Goal: Task Accomplishment & Management: Complete application form

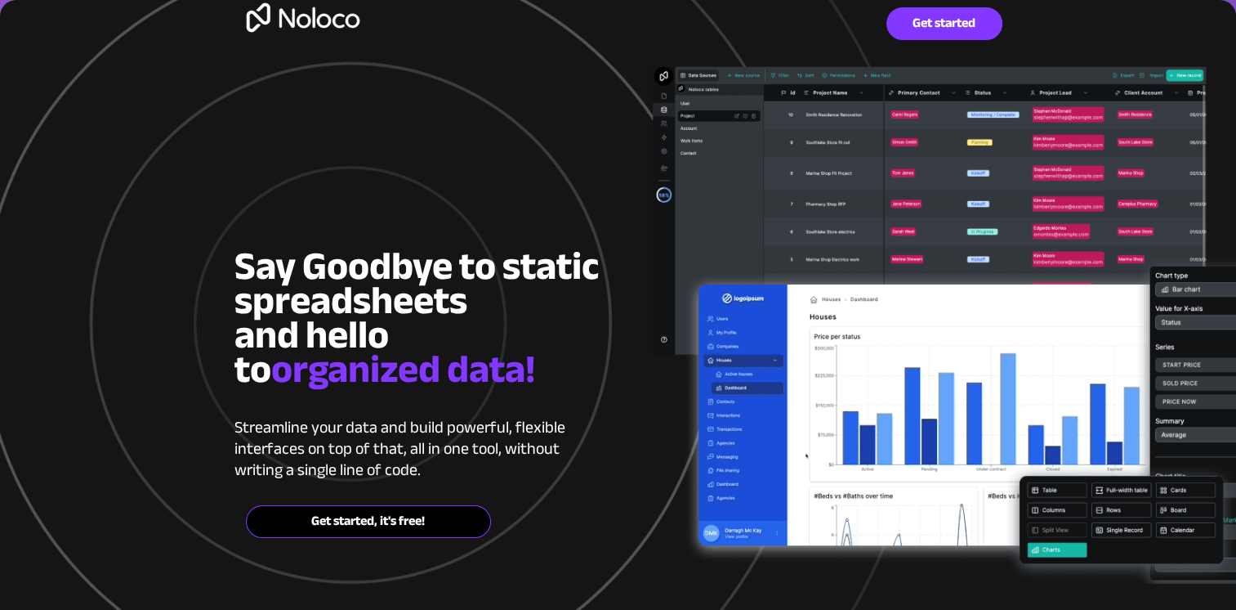
click at [360, 517] on span "Get started, it's free!" at bounding box center [369, 521] width 244 height 16
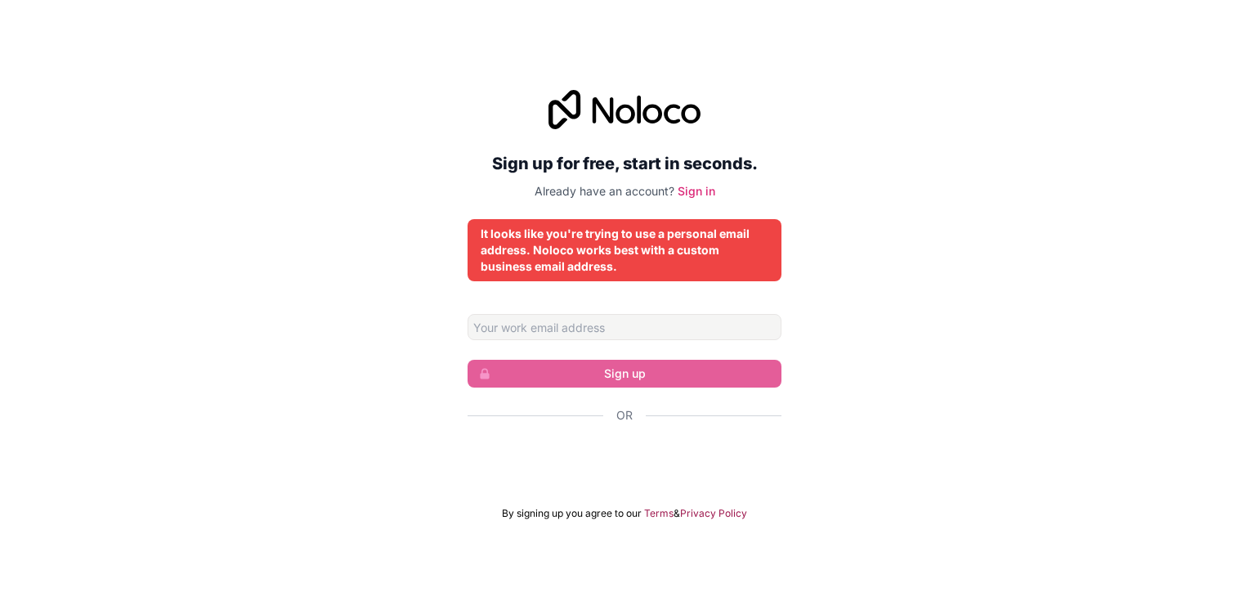
click at [819, 83] on div "Sign up for free, start in seconds. Already have an account? Sign in It looks l…" at bounding box center [624, 305] width 1249 height 476
click at [700, 192] on link "Sign in" at bounding box center [696, 191] width 38 height 14
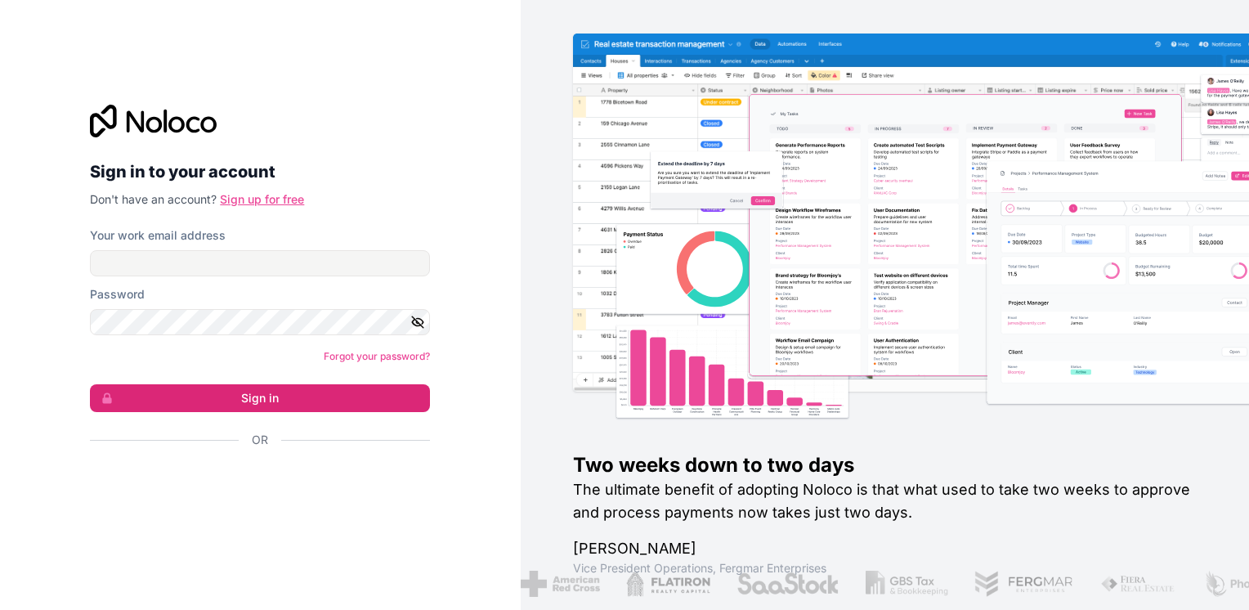
click at [257, 195] on link "Sign up for free" at bounding box center [262, 199] width 84 height 14
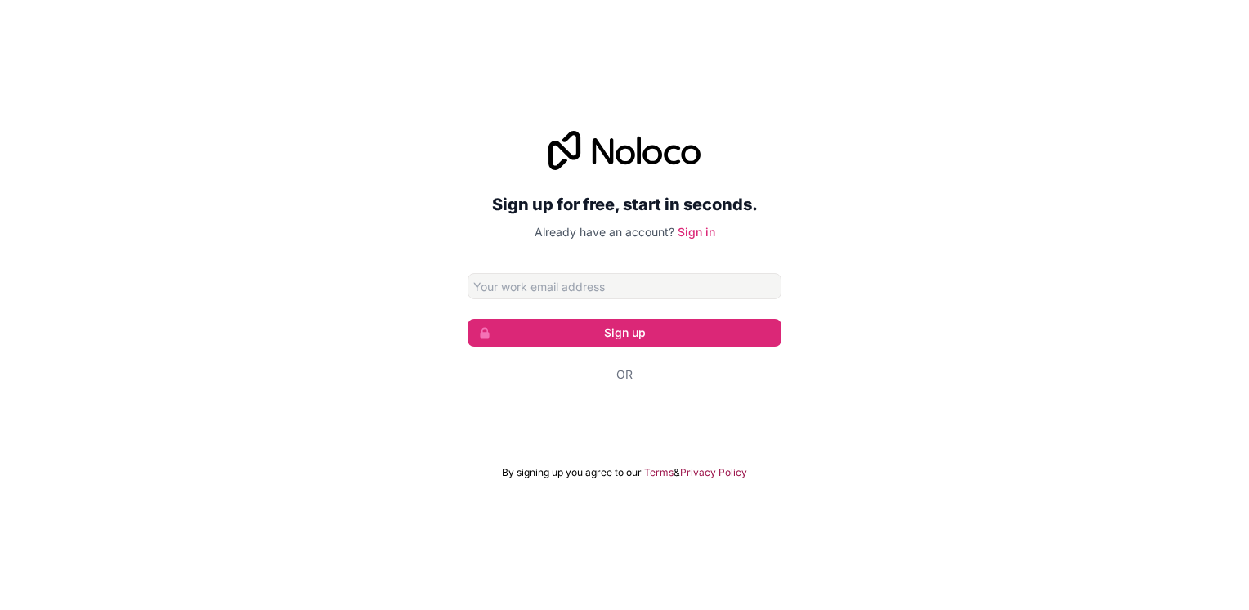
click at [515, 279] on input "Email address" at bounding box center [624, 286] width 314 height 26
type input "chelbiabdelwaheb@yahoo.com"
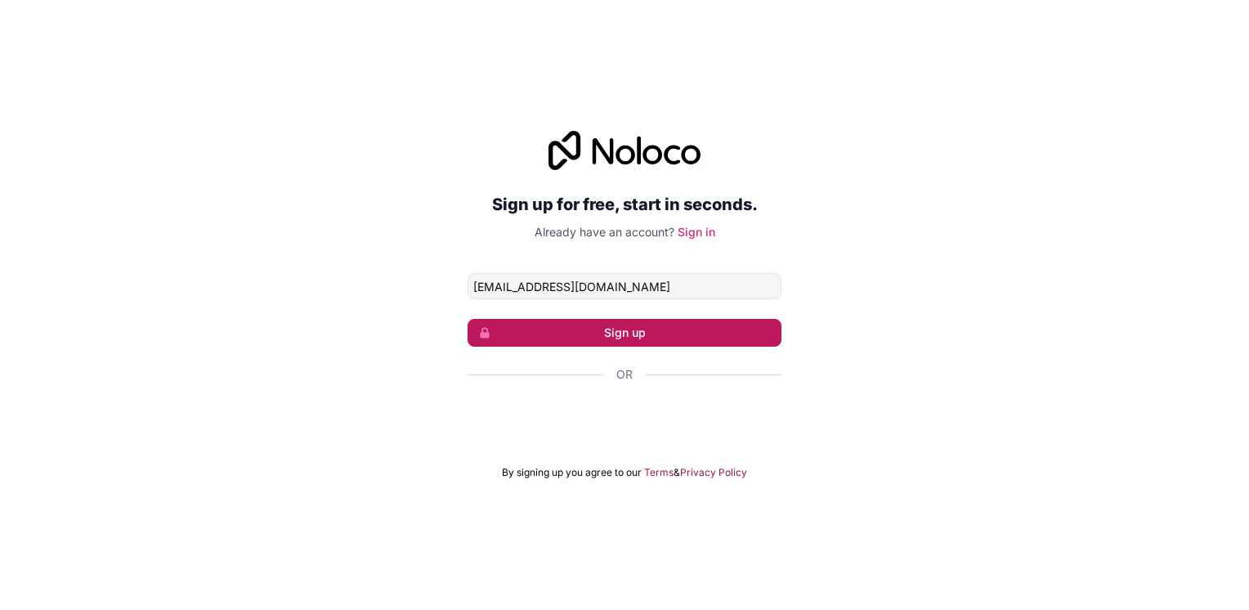
click at [615, 341] on button "Sign up" at bounding box center [624, 333] width 314 height 28
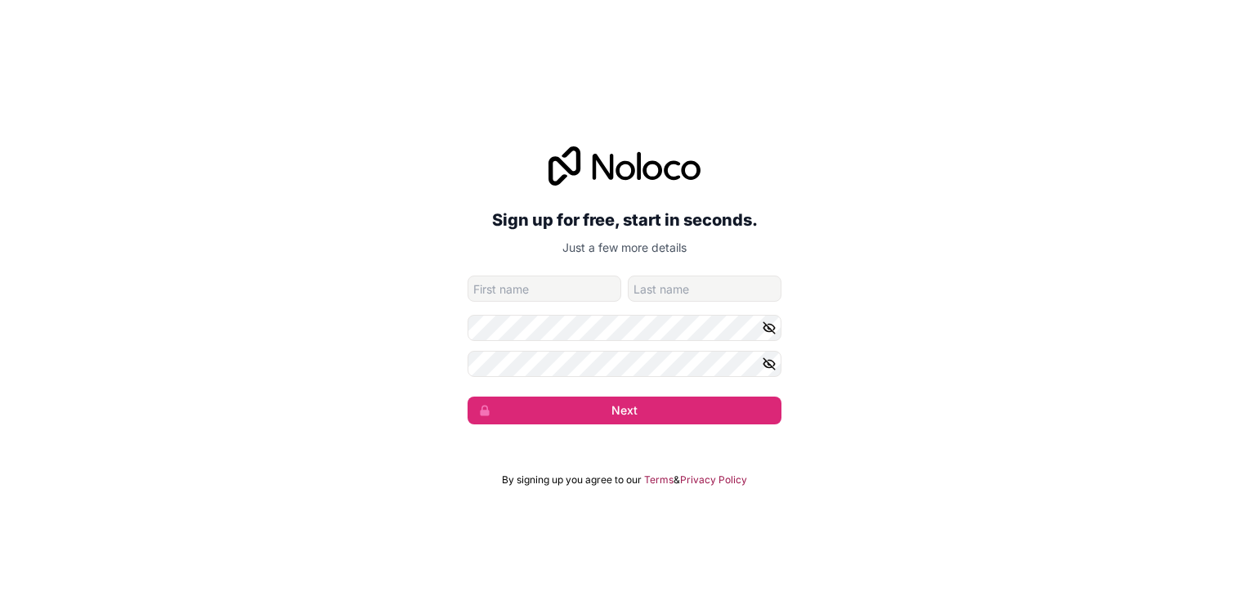
click at [530, 286] on input "given-name" at bounding box center [544, 288] width 154 height 26
type input "Abdelwaheb"
type input "chelbi"
click at [362, 353] on div "Sign up for free, start in seconds. Just a few more details chelbiabdelwaheb@ya…" at bounding box center [624, 285] width 1249 height 324
click at [467, 396] on button "Next" at bounding box center [624, 410] width 314 height 28
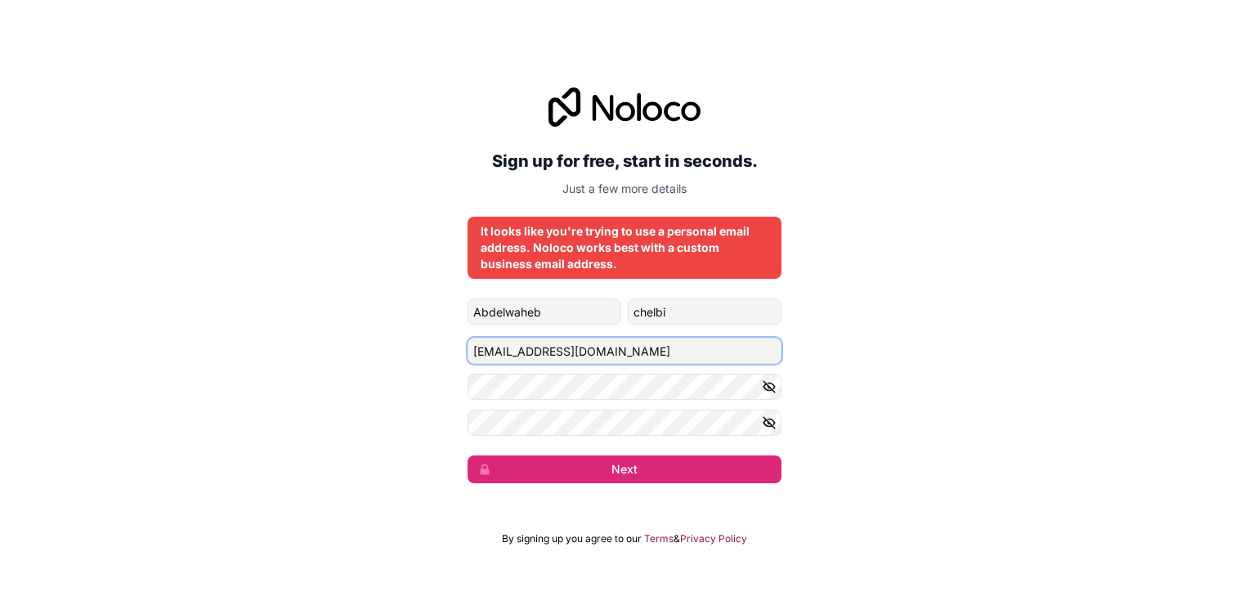
click at [657, 352] on input "chelbiabdelwaheb@yahoo.com" at bounding box center [624, 351] width 314 height 26
click at [900, 460] on div "Sign up for free, start in seconds. Just a few more details It looks like you'r…" at bounding box center [624, 285] width 1249 height 441
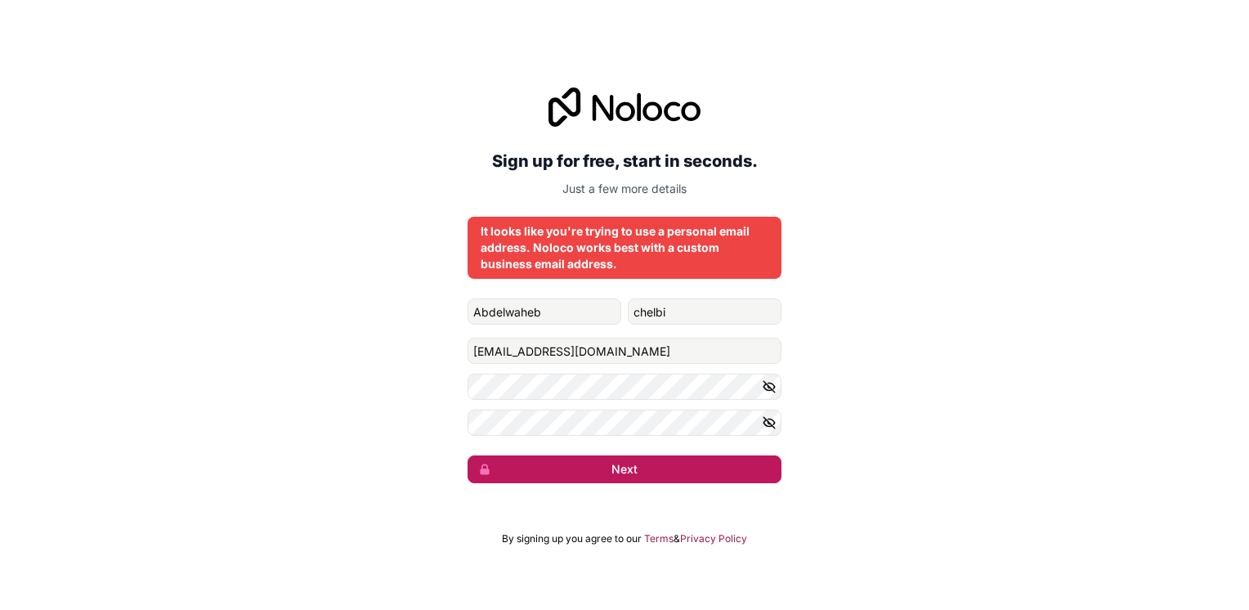
click at [676, 463] on button "Next" at bounding box center [624, 469] width 314 height 28
click at [676, 463] on button "submit" at bounding box center [624, 469] width 314 height 28
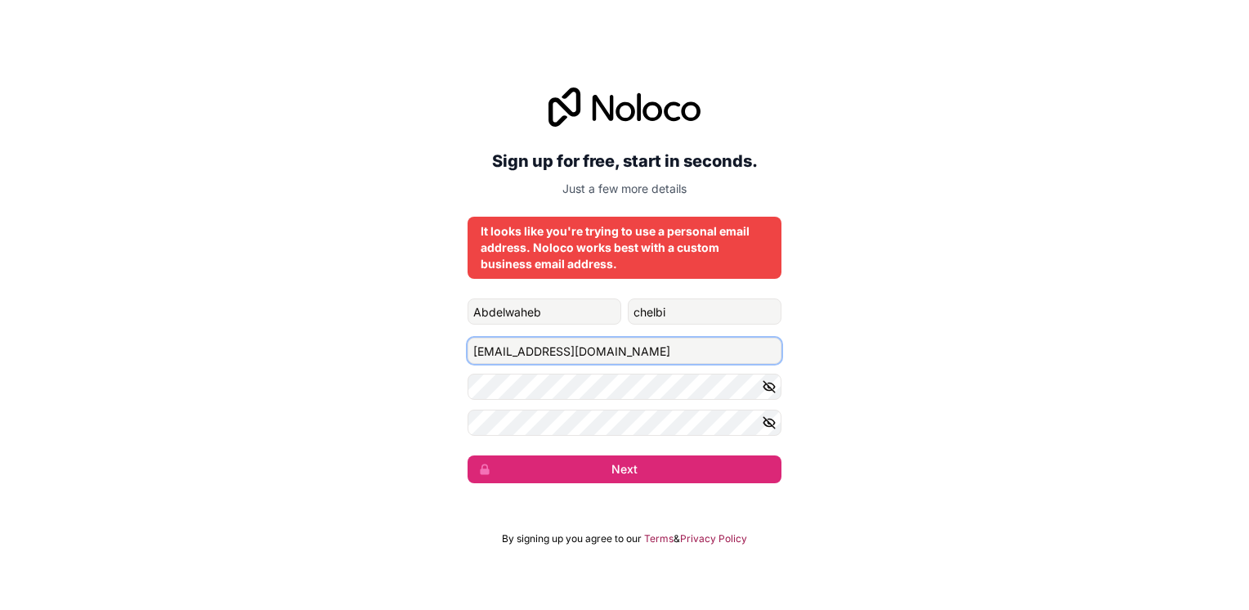
click at [661, 351] on input "chelbiabdelwaheb@yahoo.com" at bounding box center [624, 351] width 314 height 26
drag, startPoint x: 661, startPoint y: 351, endPoint x: 585, endPoint y: 351, distance: 76.0
click at [585, 351] on input "chelbiabdelwaheb@yahoo.com" at bounding box center [624, 351] width 314 height 26
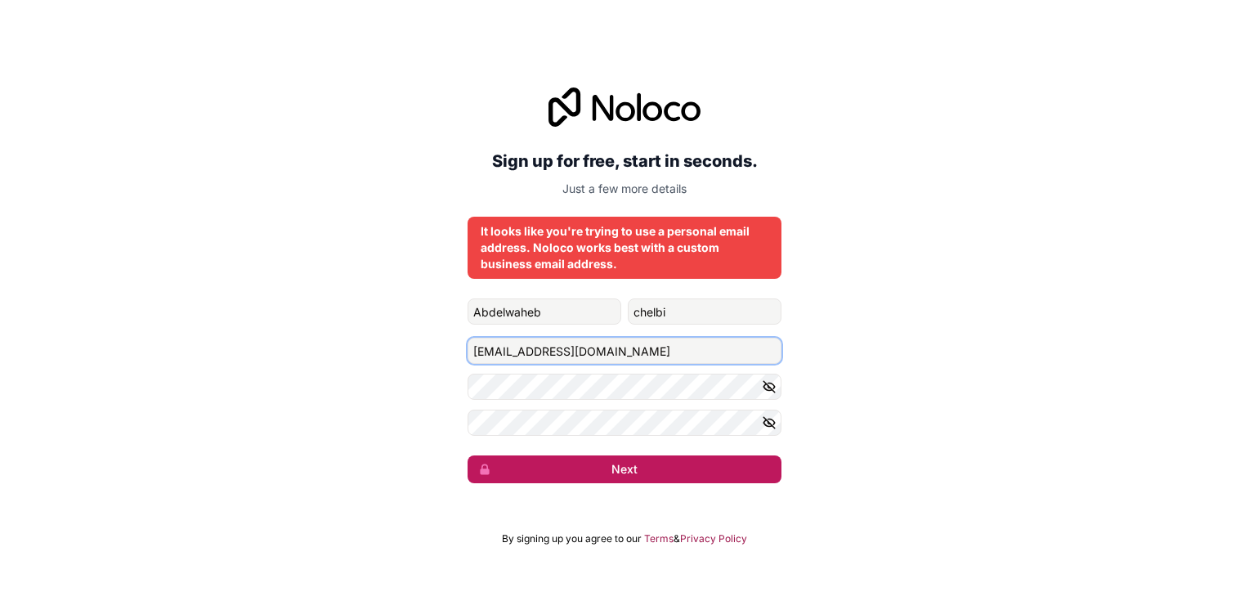
type input "chelbiabdelwaheb@Noloco.IO"
click at [588, 466] on button "Next" at bounding box center [624, 469] width 314 height 28
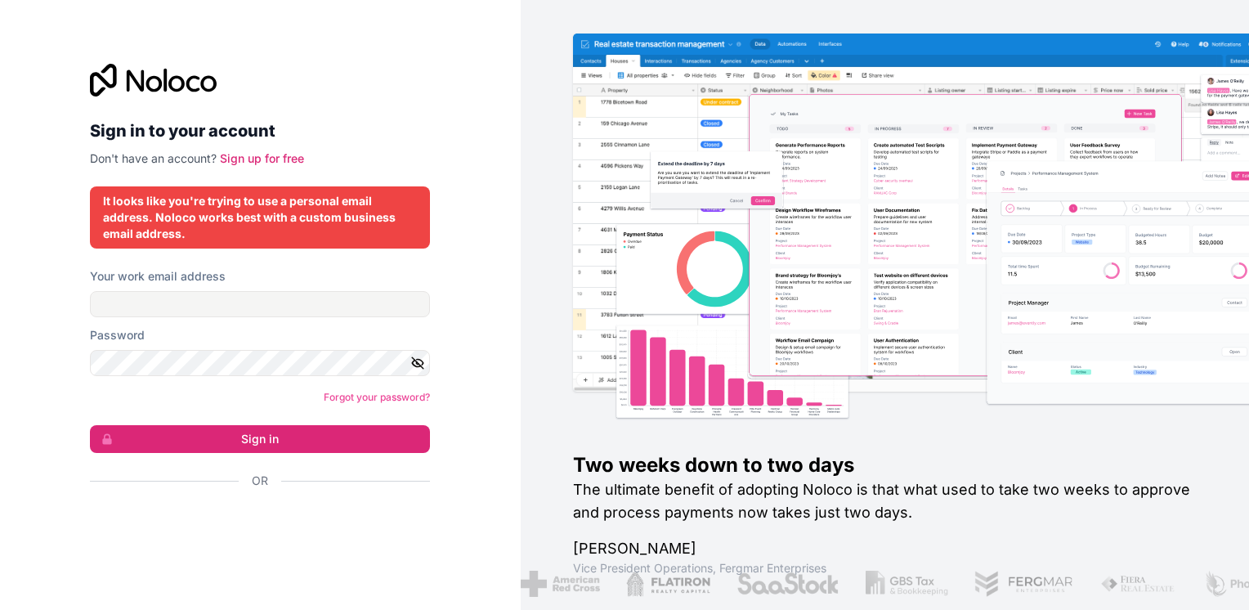
click at [736, 479] on h2 "The ultimate benefit of adopting Noloco is that what used to take two weeks to …" at bounding box center [885, 501] width 624 height 46
